Goal: Task Accomplishment & Management: Use online tool/utility

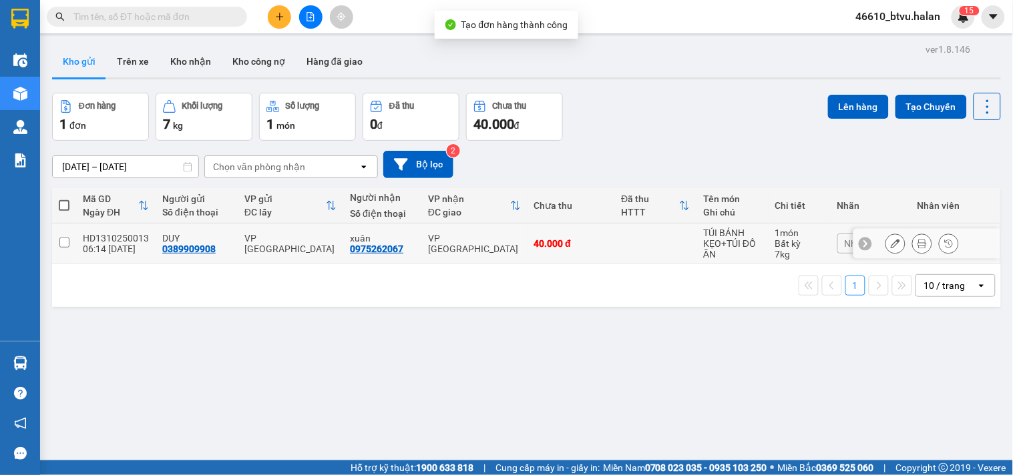
click at [623, 234] on td at bounding box center [655, 244] width 82 height 41
checkbox input "true"
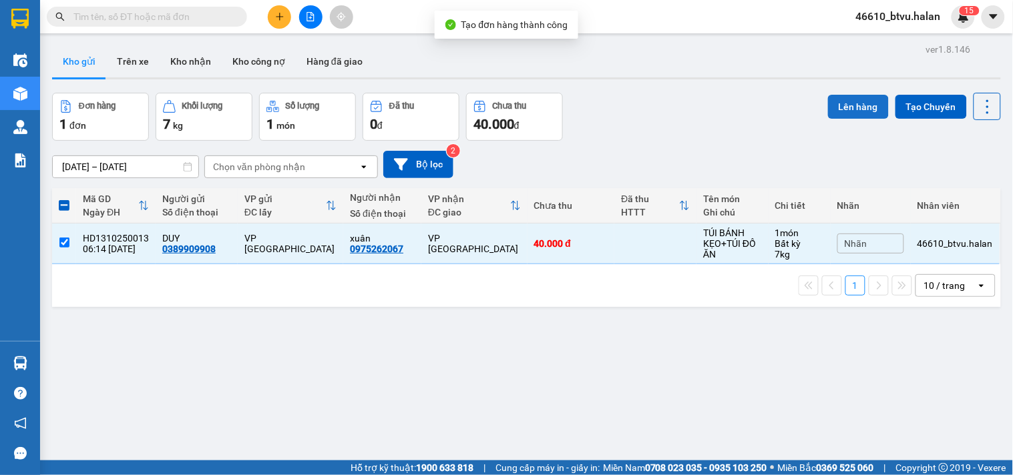
click at [833, 101] on button "Lên hàng" at bounding box center [858, 107] width 61 height 24
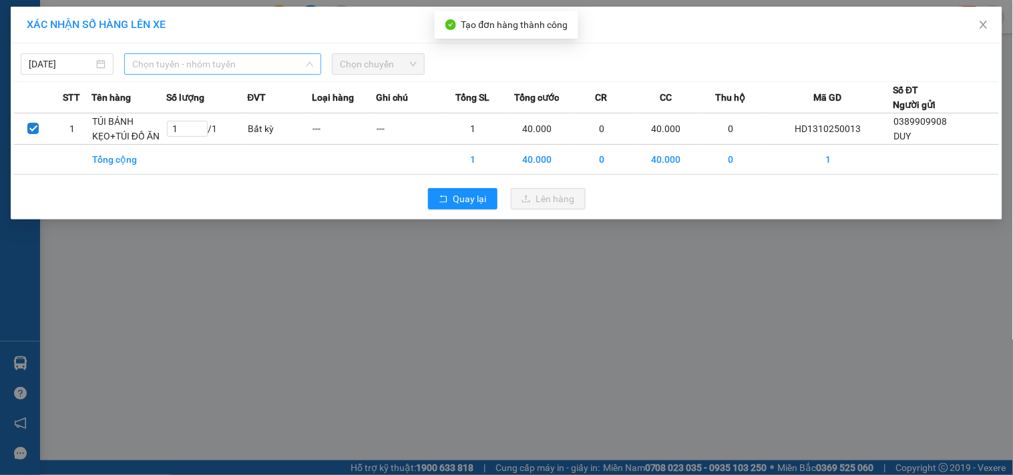
click at [294, 64] on span "Chọn tuyến - nhóm tuyến" at bounding box center [222, 64] width 181 height 20
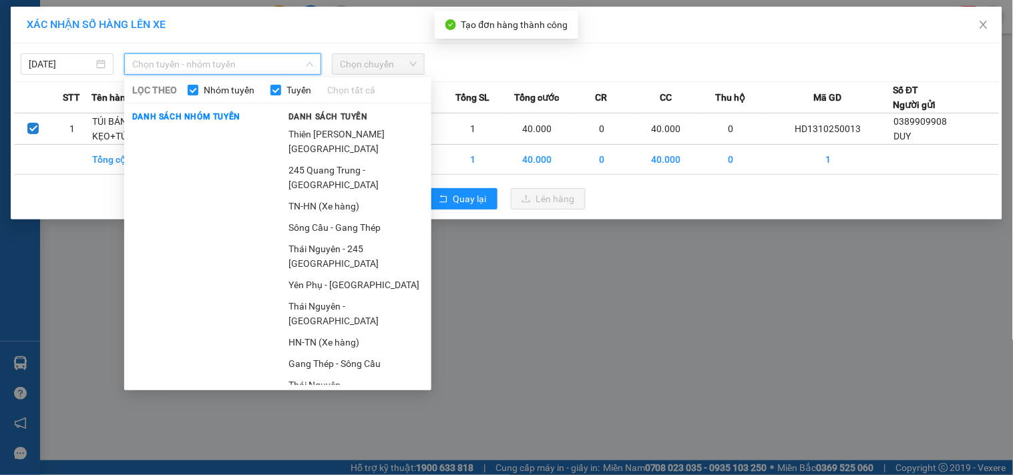
drag, startPoint x: 302, startPoint y: 179, endPoint x: 338, endPoint y: 150, distance: 46.6
click at [307, 175] on li "245 Quang Trung - [GEOGRAPHIC_DATA]" at bounding box center [355, 178] width 151 height 36
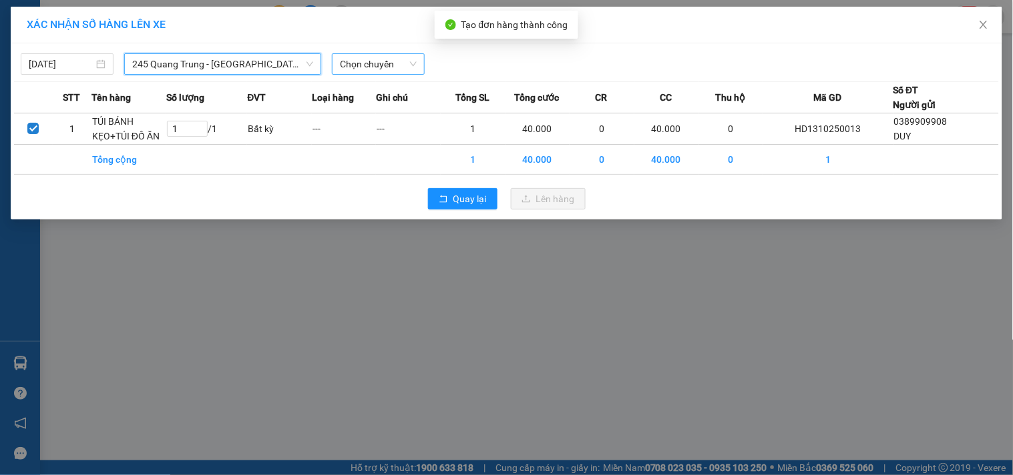
click at [377, 69] on span "Chọn chuyến" at bounding box center [378, 64] width 77 height 20
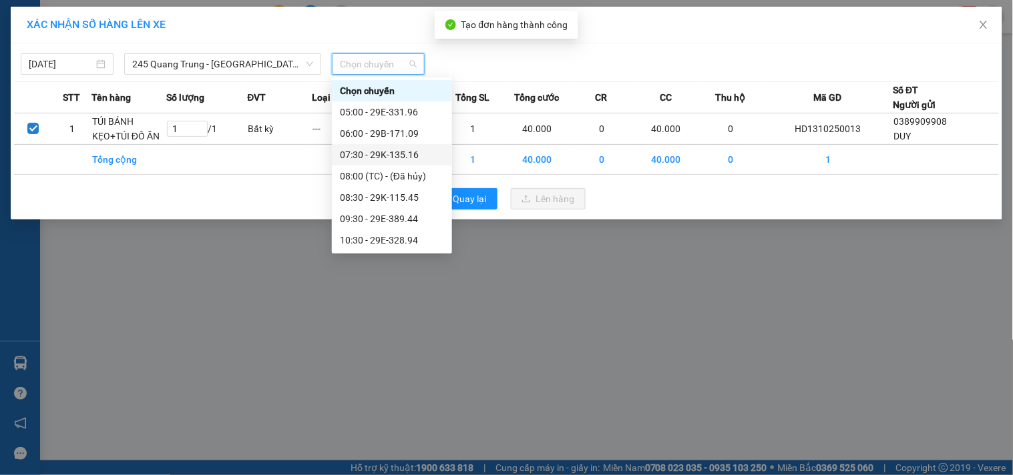
click at [425, 156] on div "07:30 - 29K-135.16" at bounding box center [392, 155] width 104 height 15
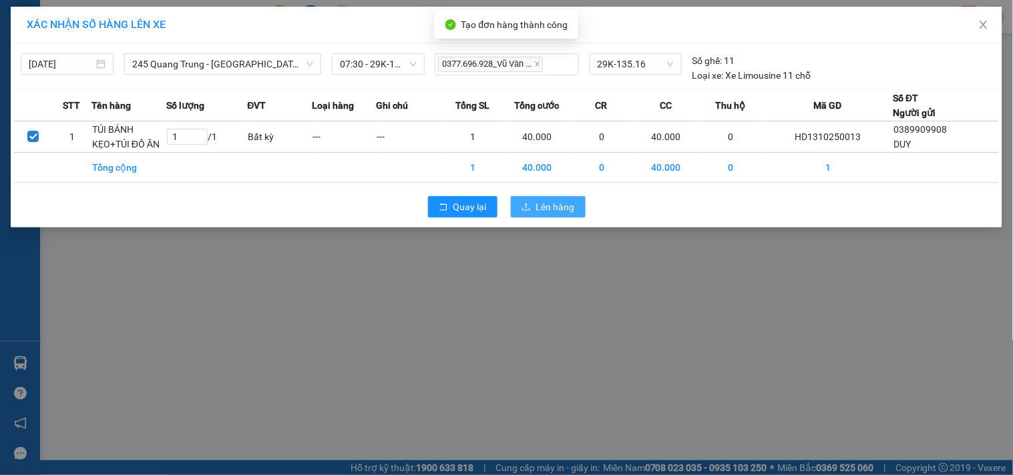
click at [548, 203] on span "Lên hàng" at bounding box center [555, 207] width 39 height 15
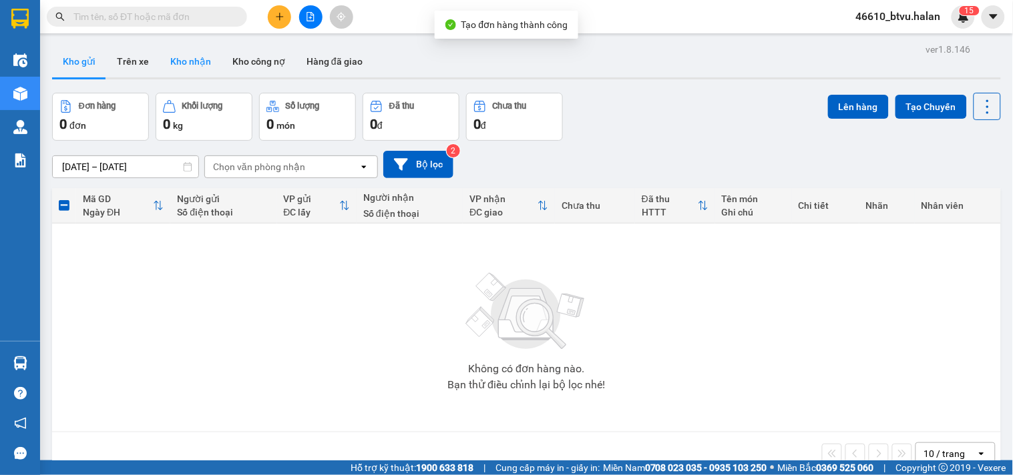
click at [204, 75] on button "Kho nhận" at bounding box center [191, 61] width 62 height 32
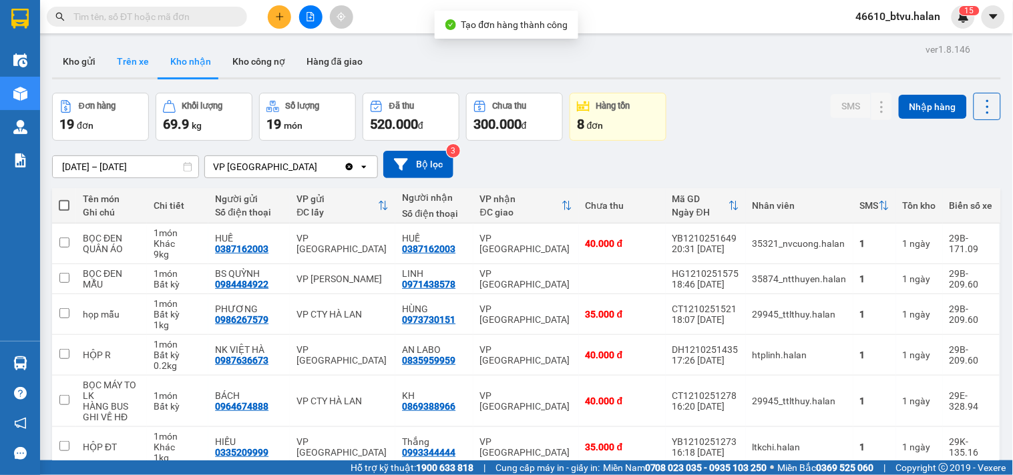
click at [142, 69] on button "Trên xe" at bounding box center [132, 61] width 53 height 32
type input "[DATE] – [DATE]"
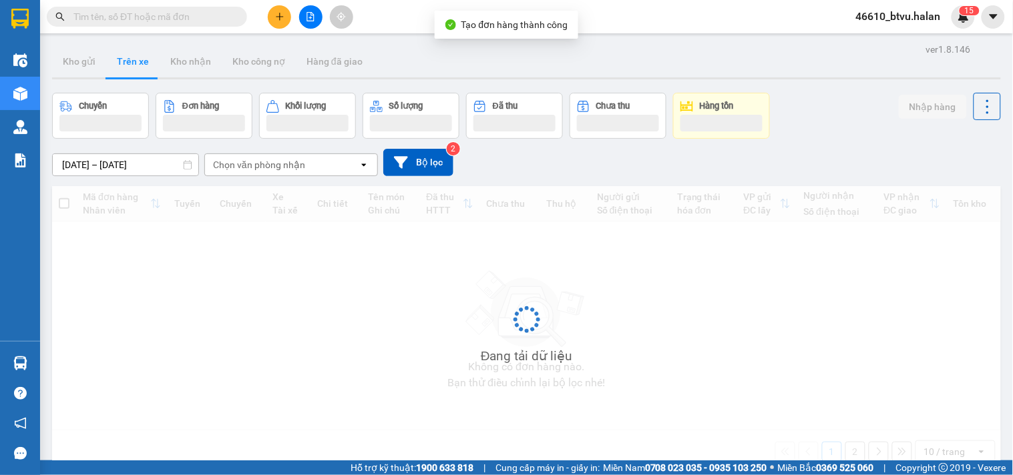
click at [142, 69] on button "Trên xe" at bounding box center [132, 61] width 53 height 32
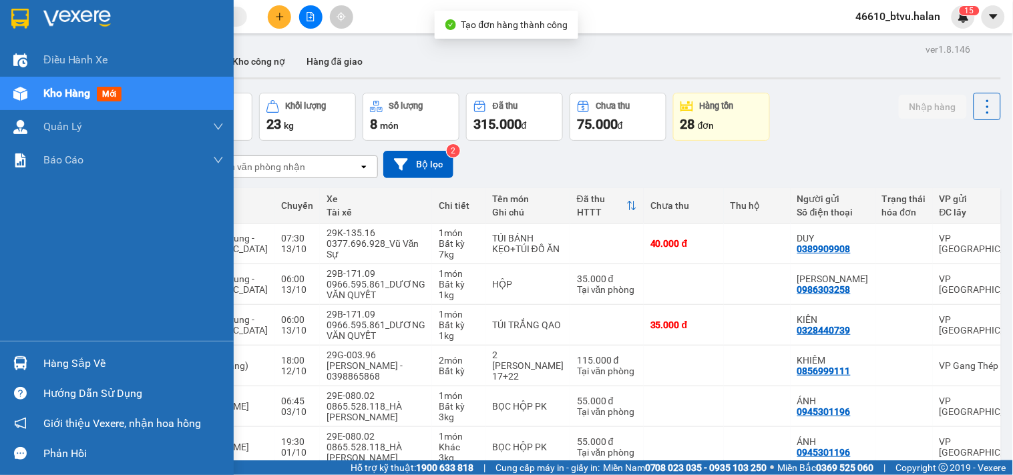
click at [0, 354] on div "Hàng sắp về" at bounding box center [117, 363] width 234 height 30
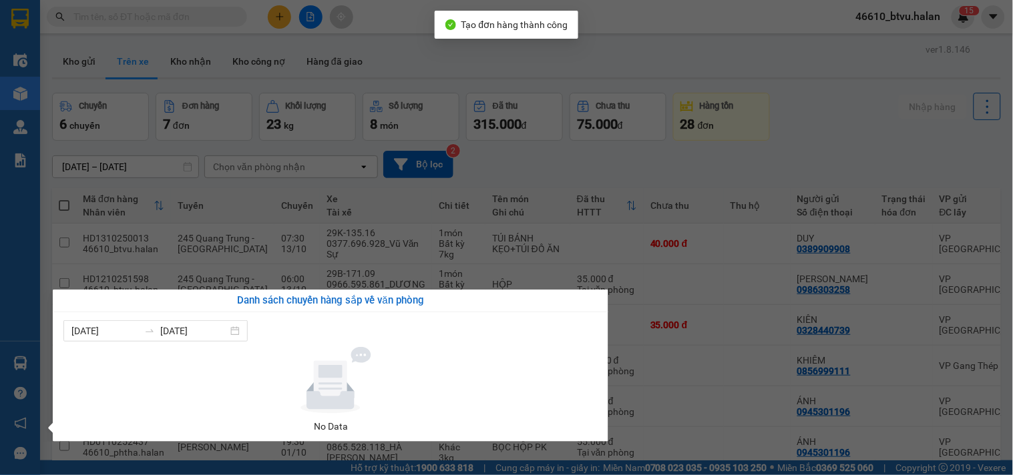
click at [0, 377] on div "Điều hành xe Kho hàng mới Quản [PERSON_NAME] lý chuyến Quản lý kiểm kho Báo cáo…" at bounding box center [20, 237] width 40 height 475
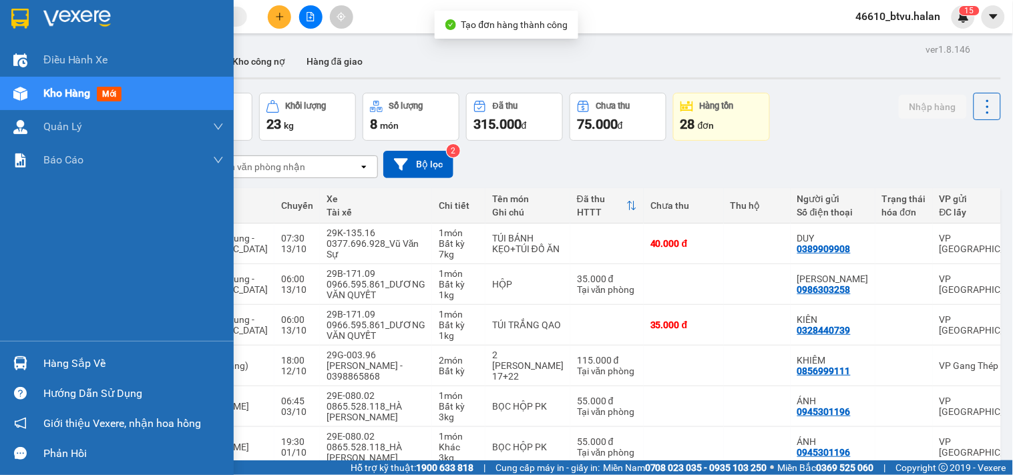
click at [3, 354] on div "Hàng sắp về" at bounding box center [117, 363] width 234 height 30
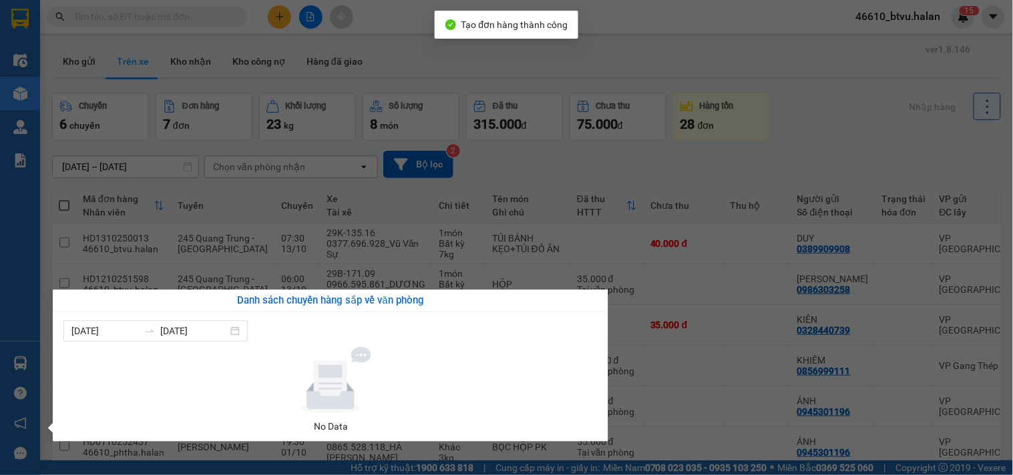
click at [375, 239] on section "Kết quả tìm kiếm ( 0 ) Bộ lọc No Data 46610_btvu.halan 1 5 Điều hành xe Kho hàn…" at bounding box center [506, 237] width 1013 height 475
